Goal: Use online tool/utility: Utilize a website feature to perform a specific function

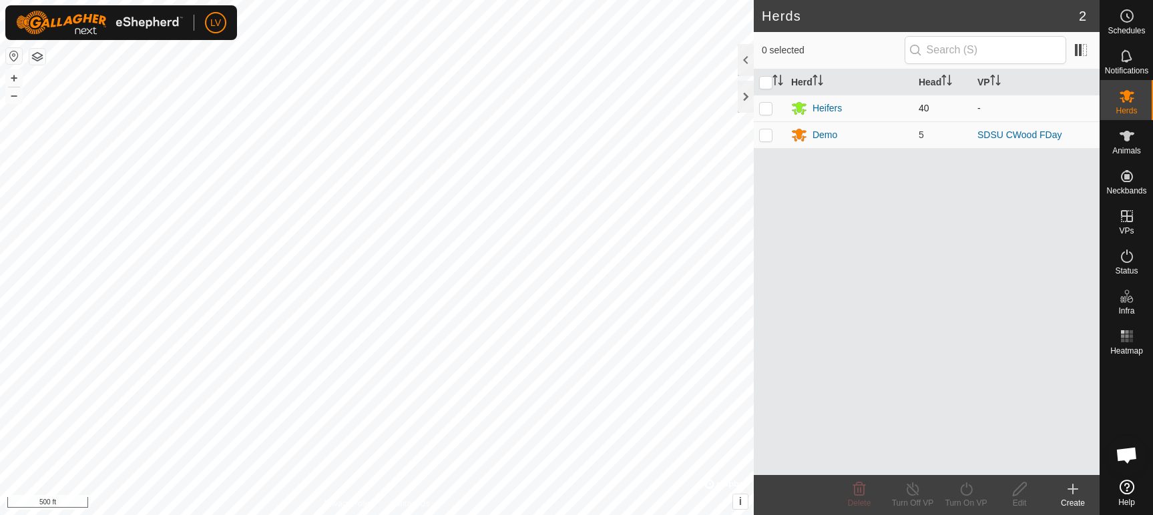
click at [762, 107] on p-checkbox at bounding box center [765, 108] width 13 height 11
checkbox input "true"
click at [830, 106] on div "Heifers" at bounding box center [826, 108] width 29 height 14
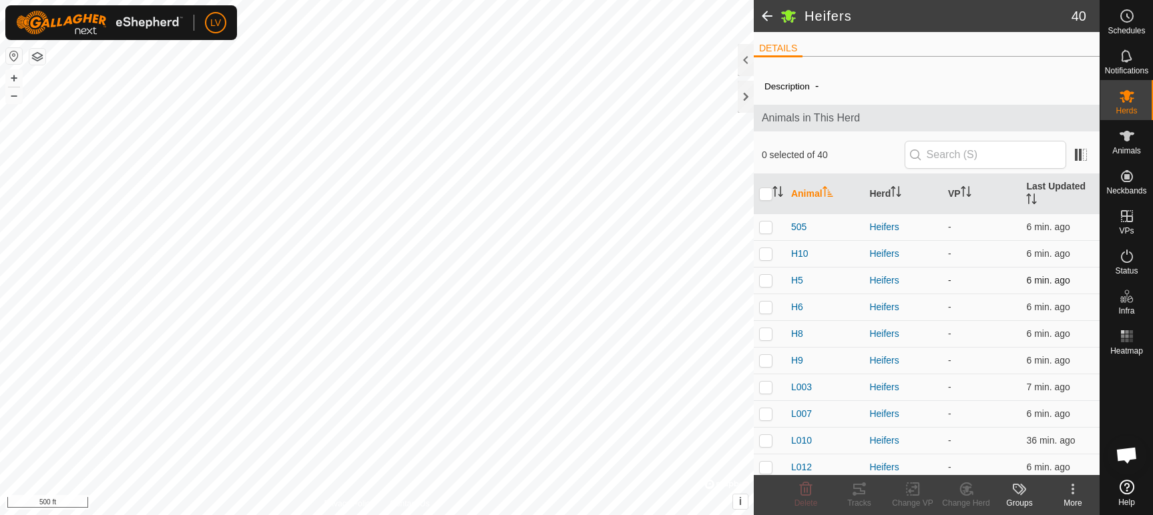
click at [764, 279] on p-checkbox at bounding box center [765, 280] width 13 height 11
checkbox input "true"
click at [760, 312] on p-checkbox at bounding box center [765, 307] width 13 height 11
checkbox input "true"
click at [766, 340] on td at bounding box center [770, 333] width 32 height 27
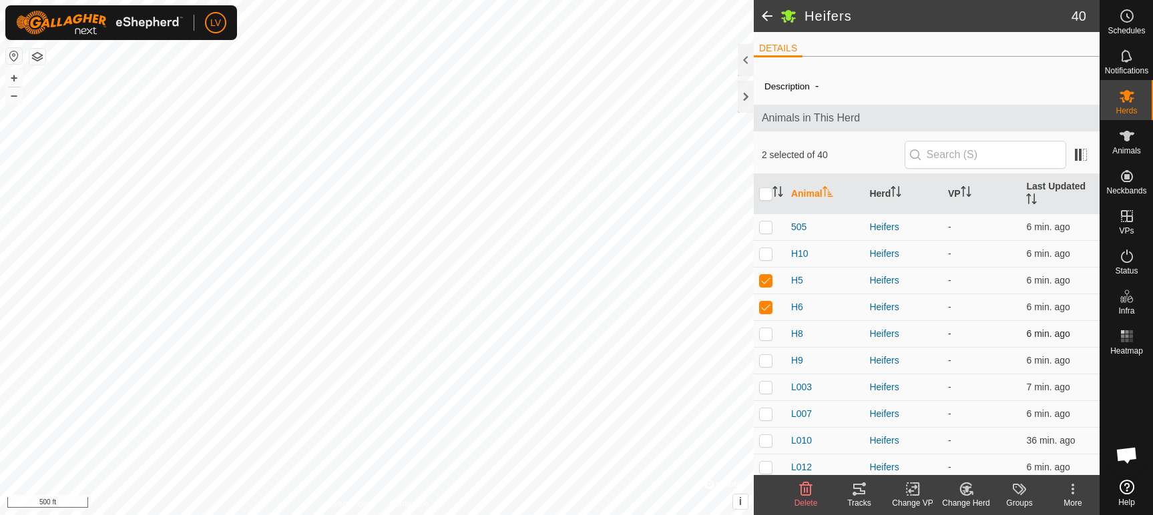
checkbox input "true"
click at [764, 367] on td at bounding box center [770, 360] width 32 height 27
checkbox input "true"
click at [764, 393] on p-checkbox at bounding box center [765, 387] width 13 height 11
checkbox input "true"
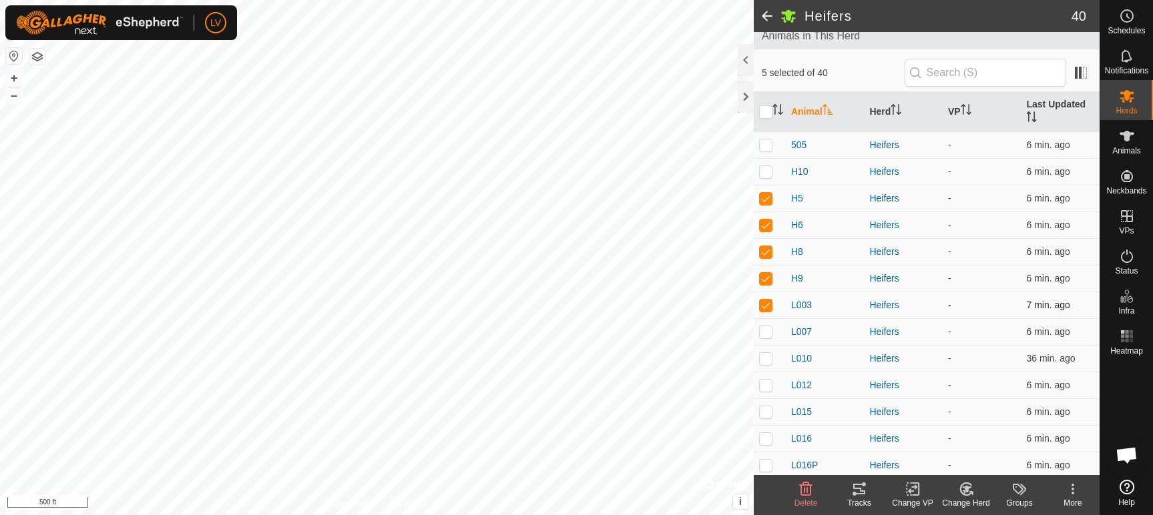
scroll to position [267, 0]
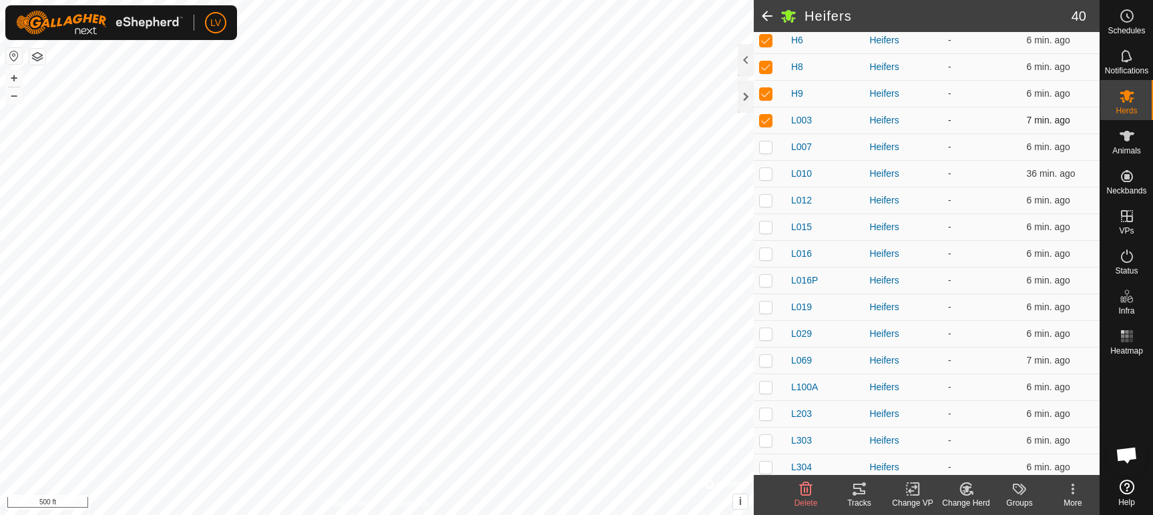
click at [764, 398] on td at bounding box center [770, 387] width 32 height 27
checkbox input "true"
drag, startPoint x: 765, startPoint y: 414, endPoint x: 760, endPoint y: 427, distance: 14.1
click at [764, 415] on p-checkbox at bounding box center [765, 414] width 13 height 11
checkbox input "true"
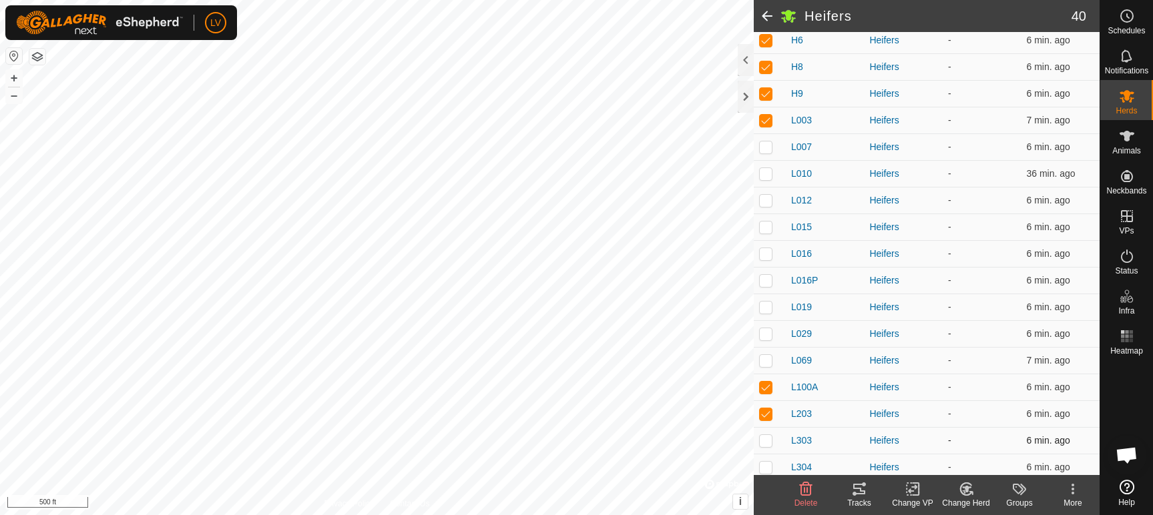
click at [760, 439] on p-checkbox at bounding box center [765, 440] width 13 height 11
checkbox input "true"
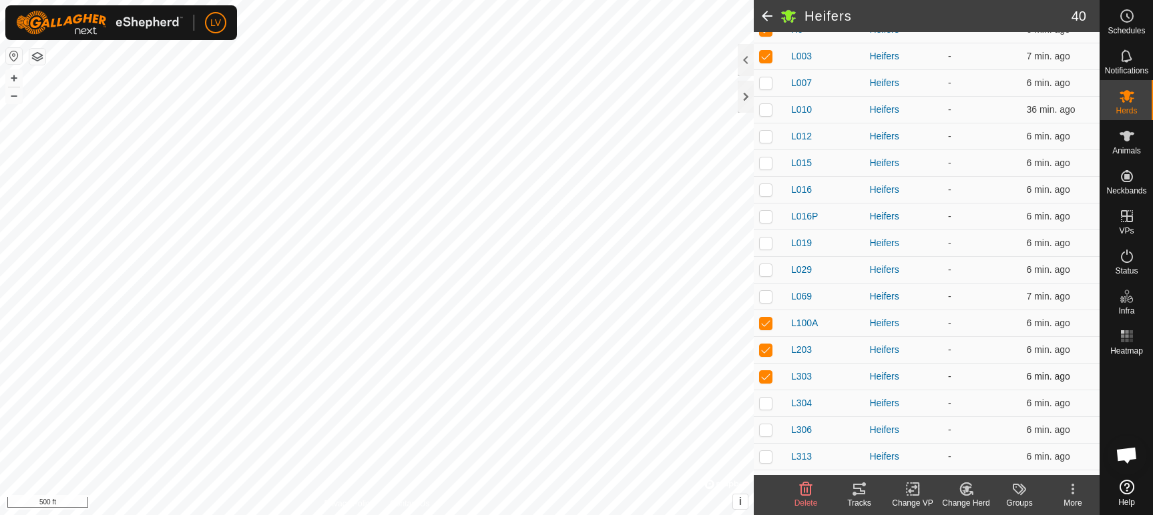
scroll to position [401, 0]
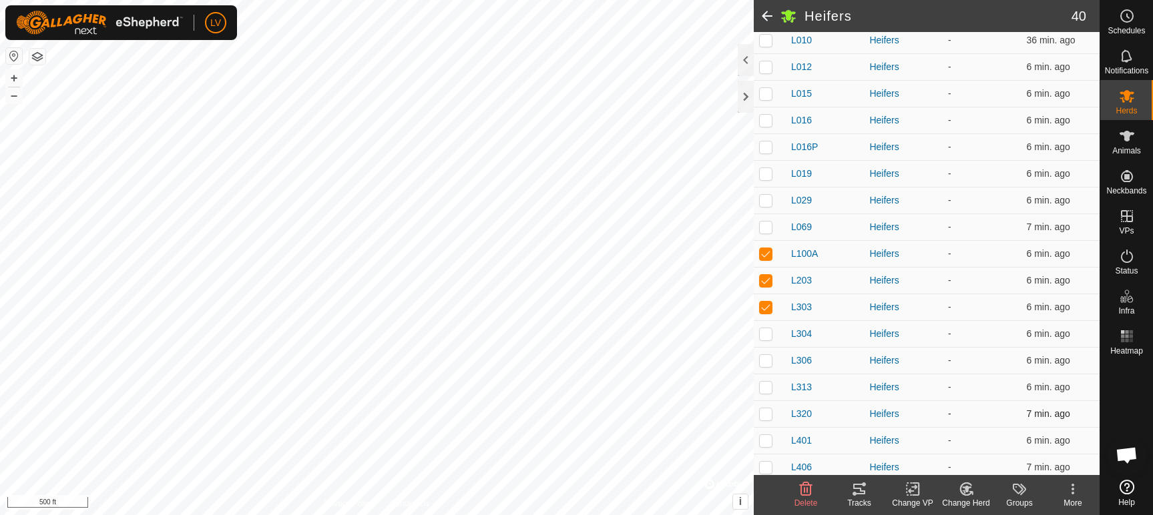
click at [769, 415] on p-checkbox at bounding box center [765, 414] width 13 height 11
checkbox input "true"
click at [766, 392] on p-checkbox at bounding box center [765, 387] width 13 height 11
checkbox input "true"
click at [861, 494] on icon at bounding box center [859, 489] width 12 height 11
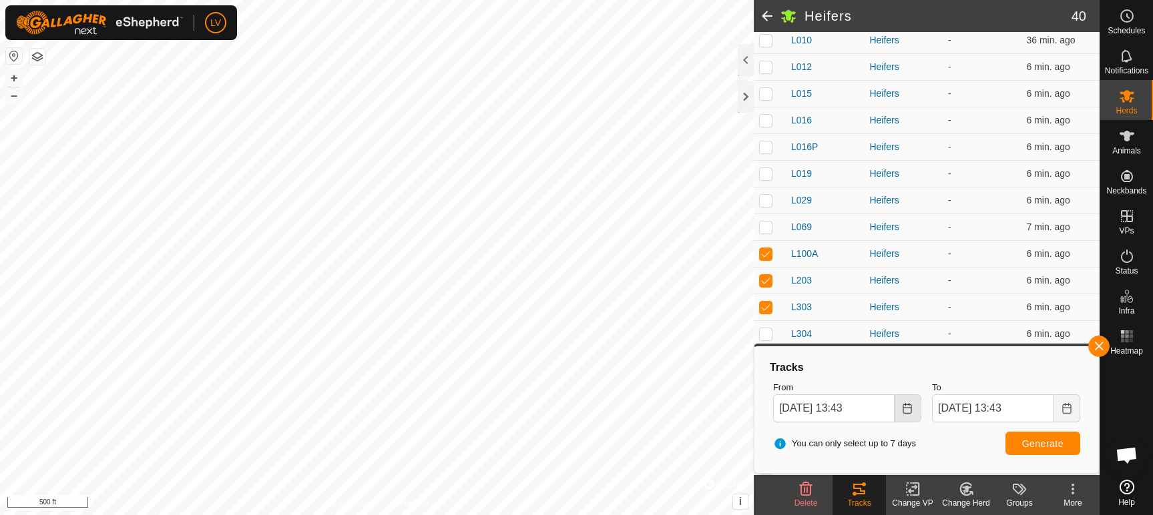
click at [909, 410] on icon "Choose Date" at bounding box center [907, 408] width 11 height 11
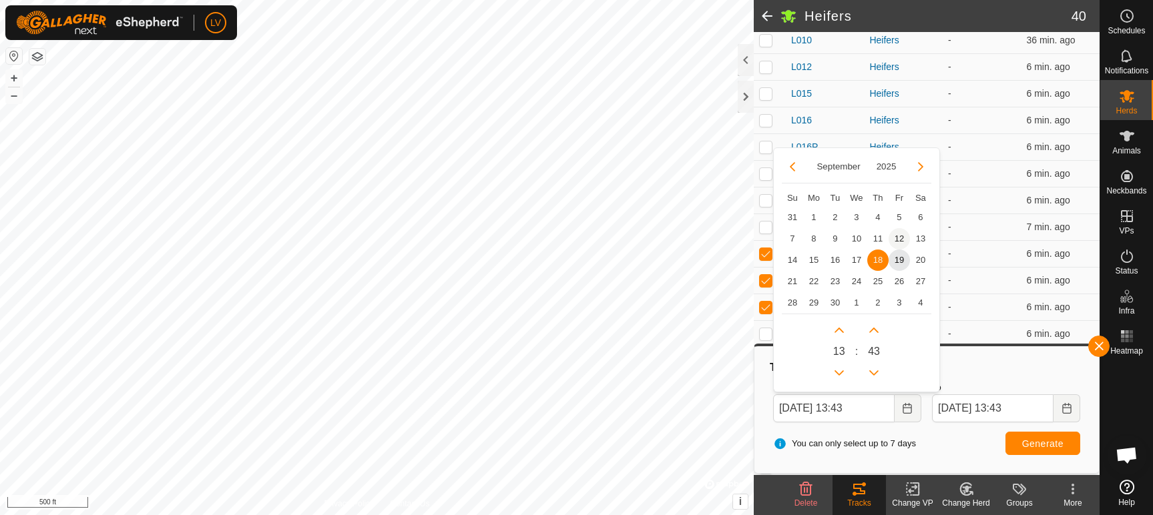
click at [900, 236] on span "12" at bounding box center [898, 238] width 21 height 21
type input "[DATE] 13:43"
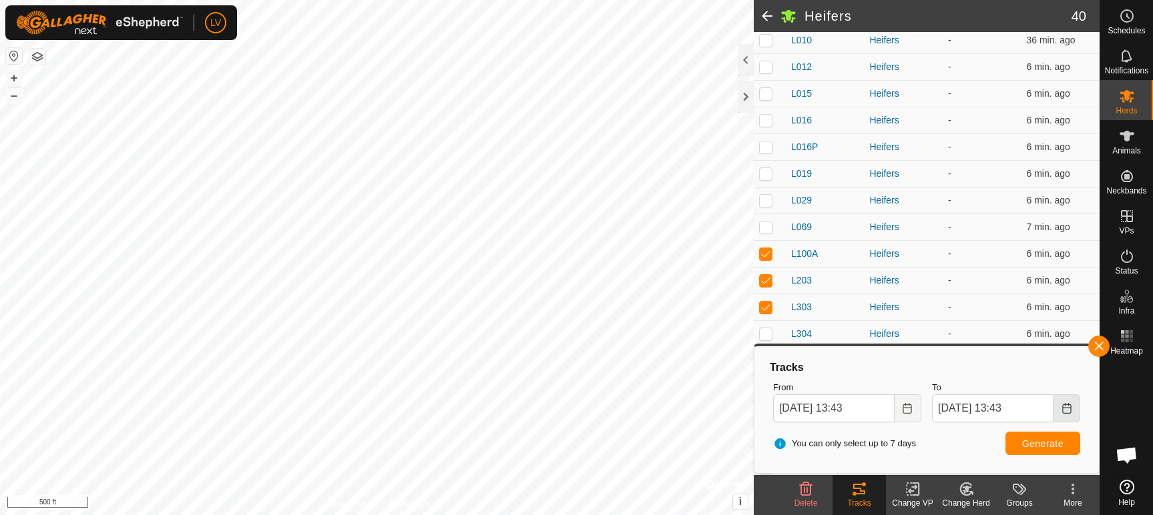
click at [1067, 407] on icon "Choose Date" at bounding box center [1066, 408] width 11 height 11
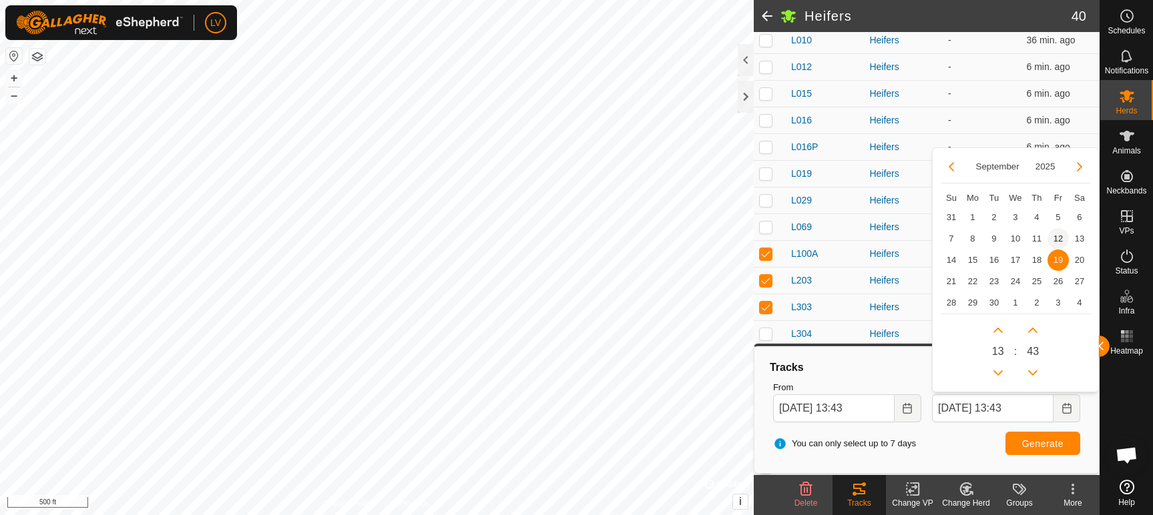
click at [1058, 239] on span "12" at bounding box center [1057, 238] width 21 height 21
type input "[DATE] 13:43"
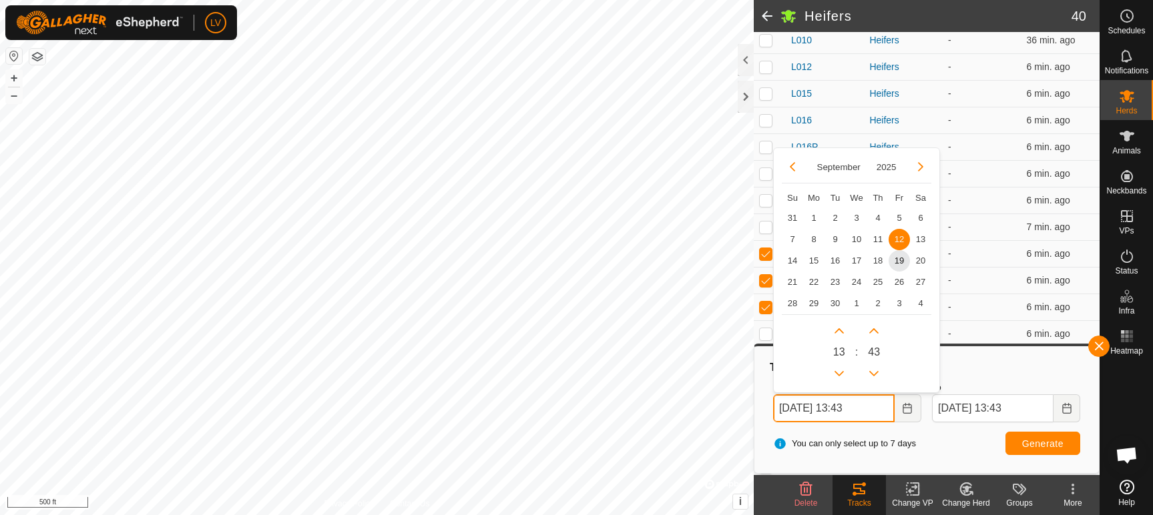
click at [855, 407] on input "[DATE] 13:43" at bounding box center [833, 409] width 121 height 28
click at [840, 335] on button "Next Hour" at bounding box center [838, 330] width 21 height 21
type input "[DATE] 14:43"
click at [841, 336] on span "Next Hour" at bounding box center [841, 336] width 0 height 0
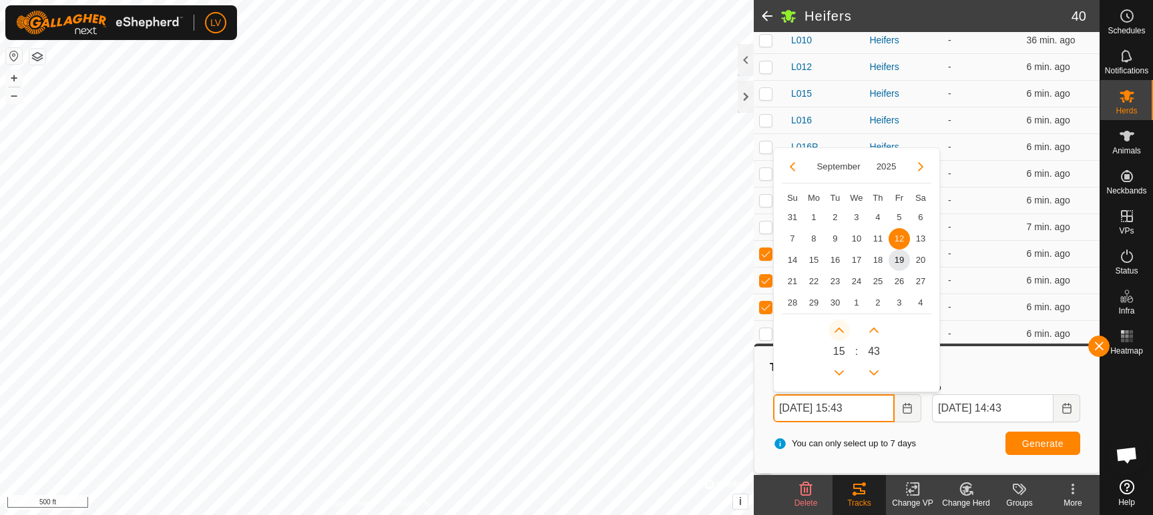
click at [840, 335] on button "Next Hour" at bounding box center [838, 330] width 21 height 21
click at [840, 378] on button "Previous Hour" at bounding box center [838, 372] width 21 height 21
click at [841, 378] on span "Previous Hour" at bounding box center [841, 378] width 0 height 0
click at [840, 378] on button "Previous Hour" at bounding box center [838, 372] width 21 height 21
click at [840, 378] on icon "Previous Hour" at bounding box center [839, 373] width 11 height 11
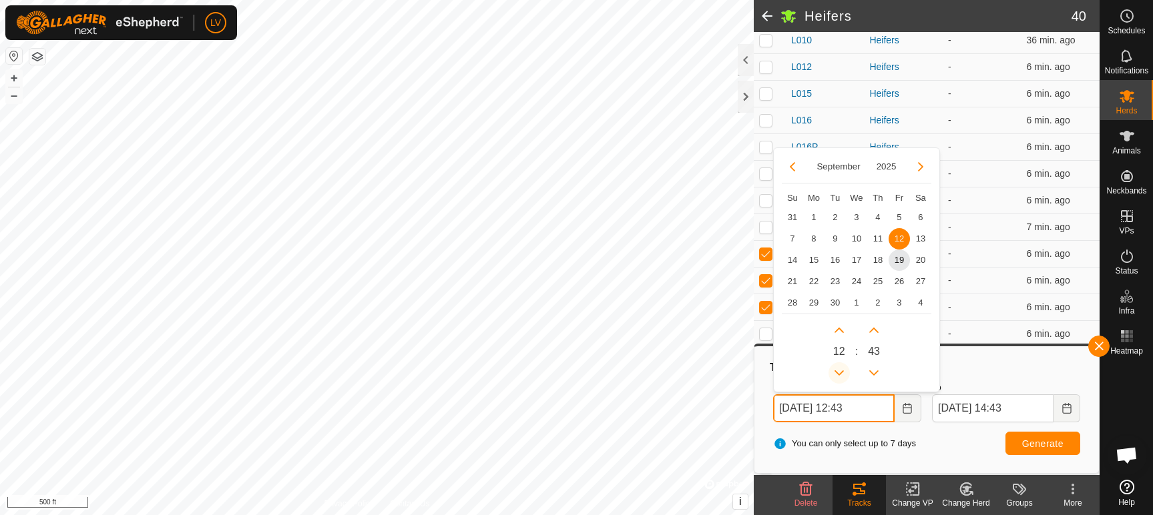
click at [840, 378] on icon "Previous Hour" at bounding box center [839, 373] width 11 height 11
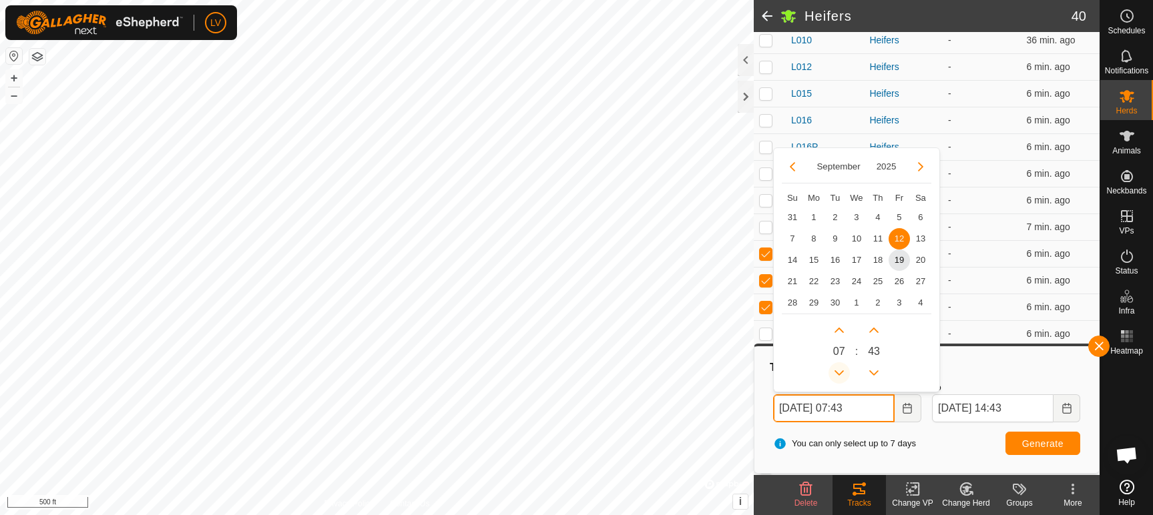
click at [840, 378] on icon "Previous Hour" at bounding box center [839, 373] width 11 height 11
click at [840, 378] on button "Previous Hour" at bounding box center [838, 372] width 21 height 21
click at [840, 378] on icon "Previous Hour" at bounding box center [839, 373] width 11 height 11
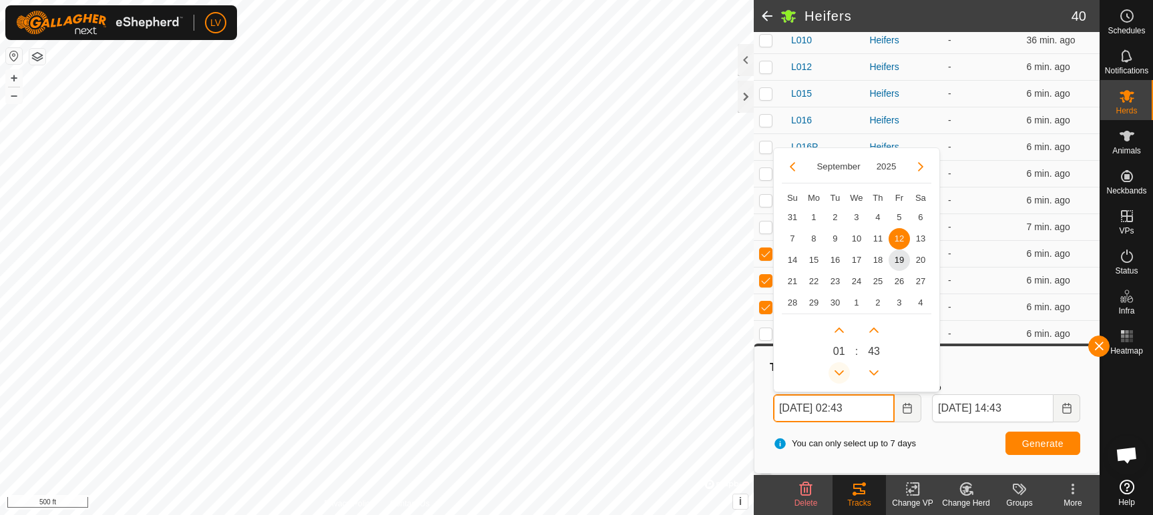
click at [840, 378] on button "Previous Hour" at bounding box center [838, 372] width 21 height 21
type input "[DATE] 00:43"
click at [958, 436] on div "You can only select up to 7 days Generate" at bounding box center [927, 444] width 318 height 32
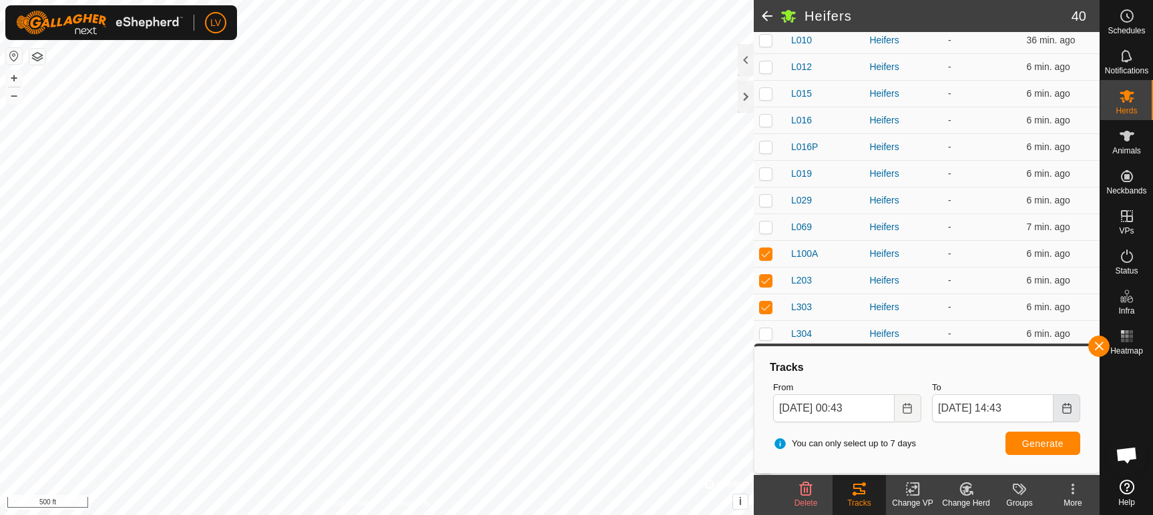
click at [1063, 404] on icon "Choose Date" at bounding box center [1066, 408] width 11 height 11
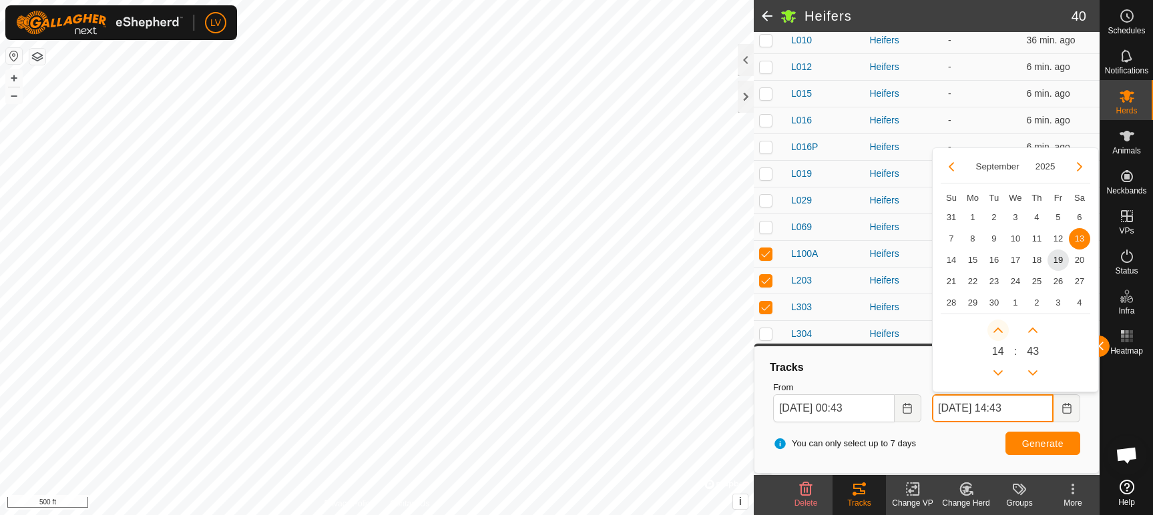
click at [1001, 330] on button "Next Hour" at bounding box center [997, 330] width 21 height 21
click at [1001, 330] on span "Next Hour" at bounding box center [1001, 330] width 0 height 0
click at [1001, 330] on button "Next Hour" at bounding box center [997, 330] width 21 height 21
click at [1001, 330] on icon "Next Hour" at bounding box center [998, 330] width 11 height 11
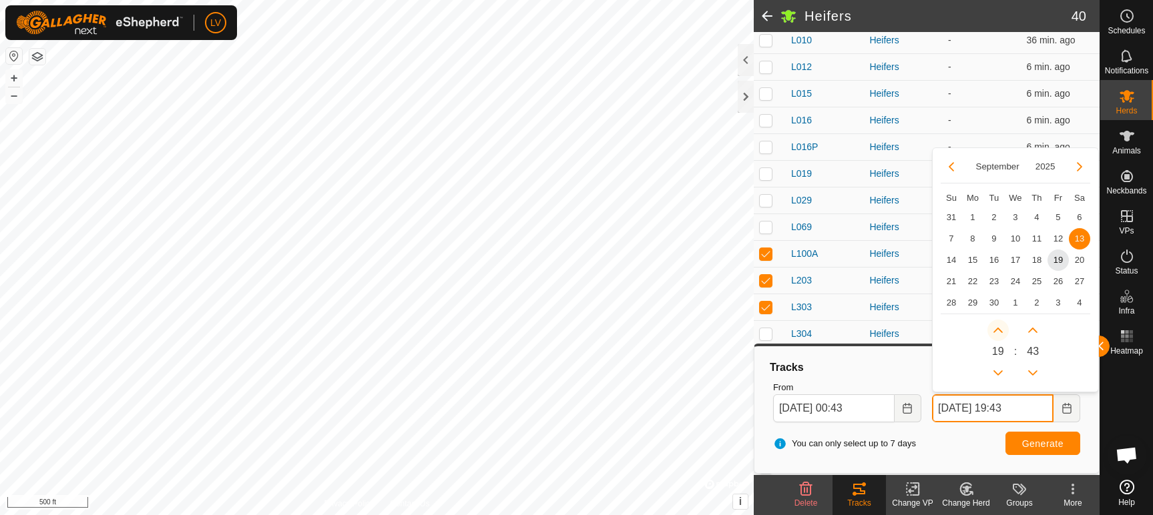
click at [1001, 330] on icon "Next Hour" at bounding box center [998, 330] width 11 height 11
type input "[DATE] 23:43"
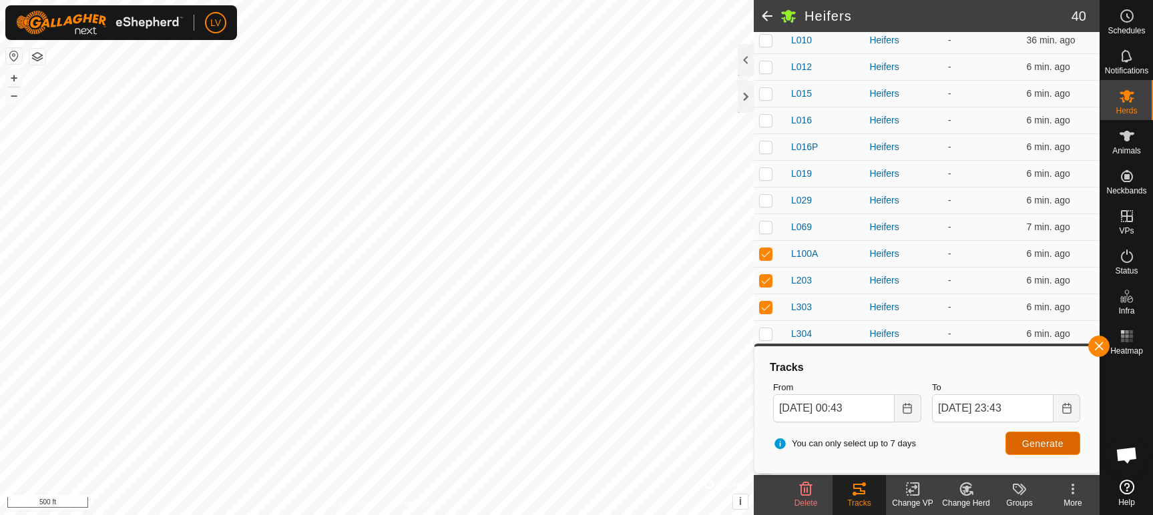
click at [1051, 434] on button "Generate" at bounding box center [1042, 443] width 75 height 23
click at [1133, 337] on icon at bounding box center [1127, 336] width 16 height 16
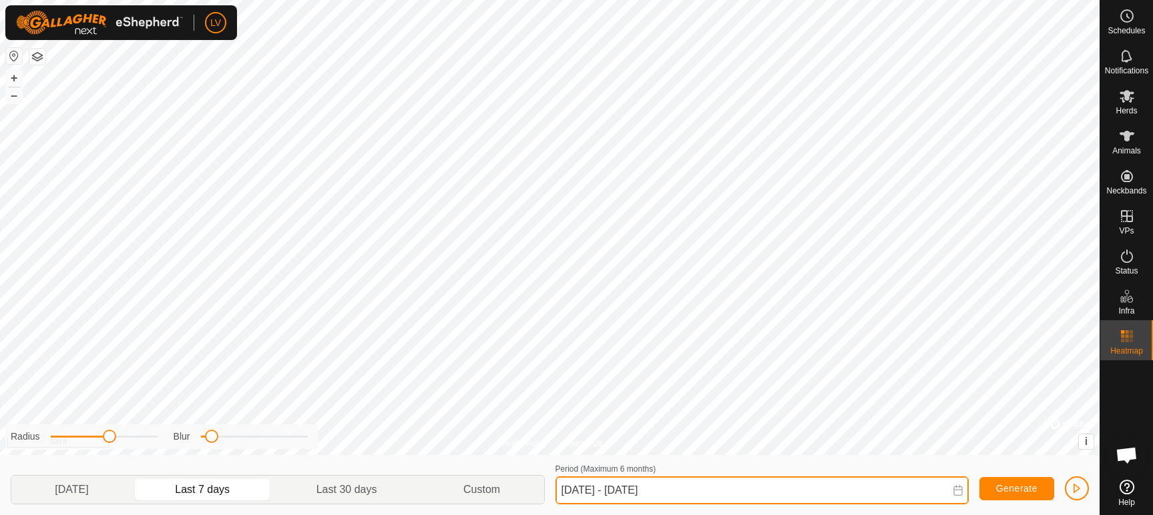
click at [615, 497] on input "[DATE] - [DATE]" at bounding box center [761, 491] width 413 height 28
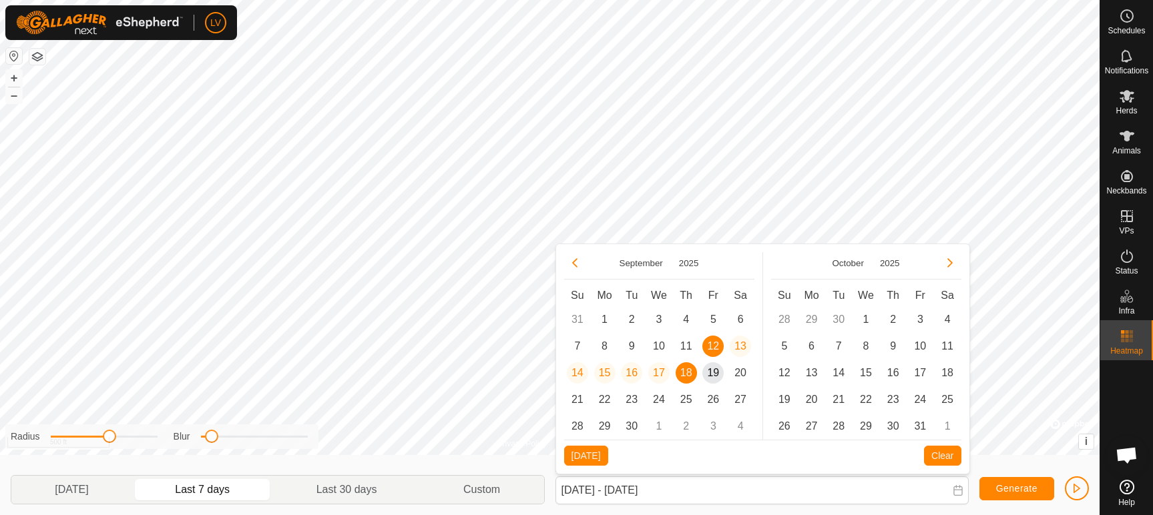
click at [713, 343] on span "12" at bounding box center [712, 346] width 21 height 21
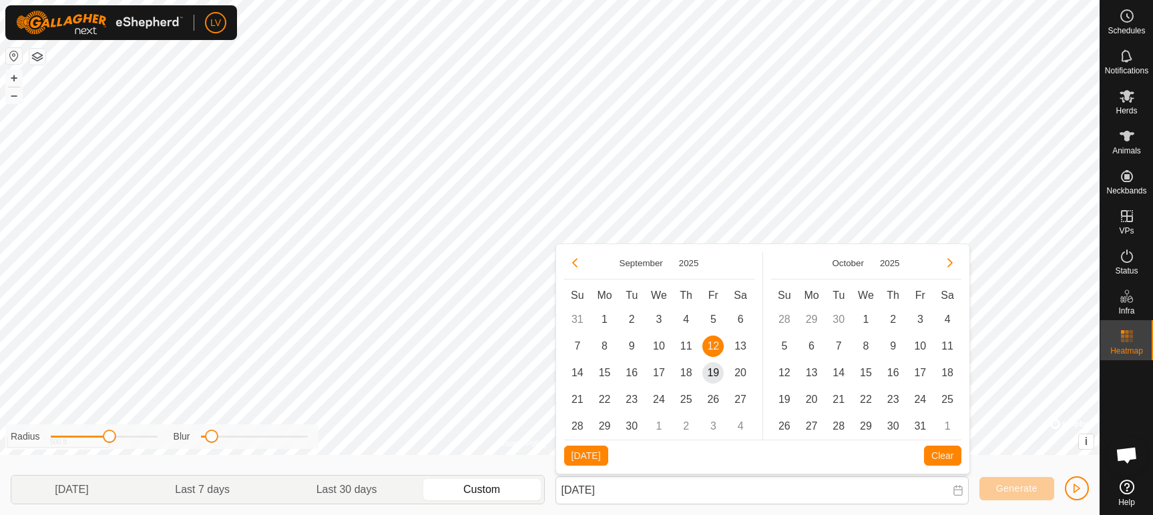
click at [709, 344] on span "12" at bounding box center [712, 346] width 21 height 21
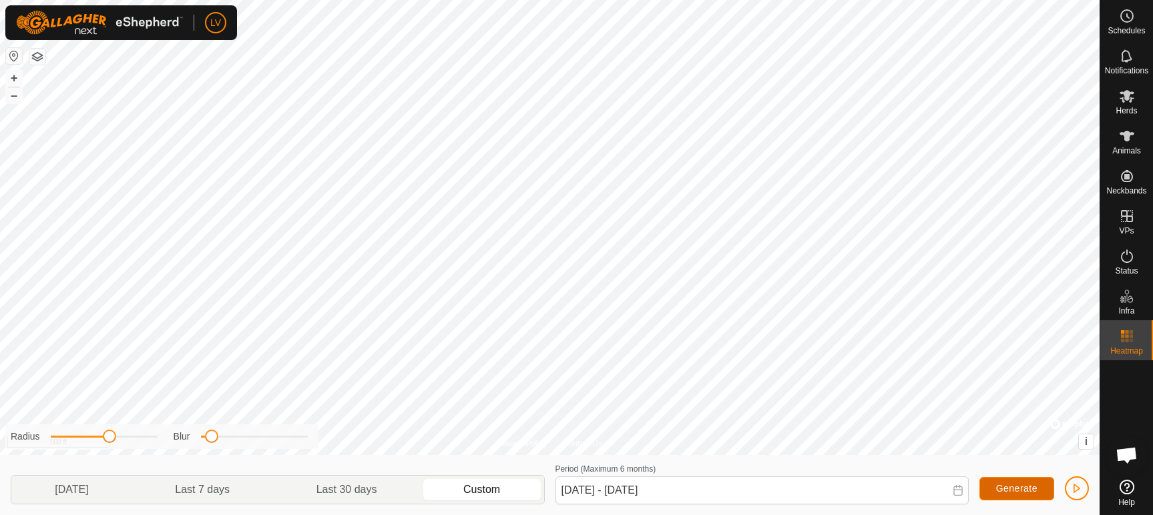
click at [1009, 483] on span "Generate" at bounding box center [1016, 488] width 41 height 11
click at [957, 491] on icon at bounding box center [958, 490] width 11 height 11
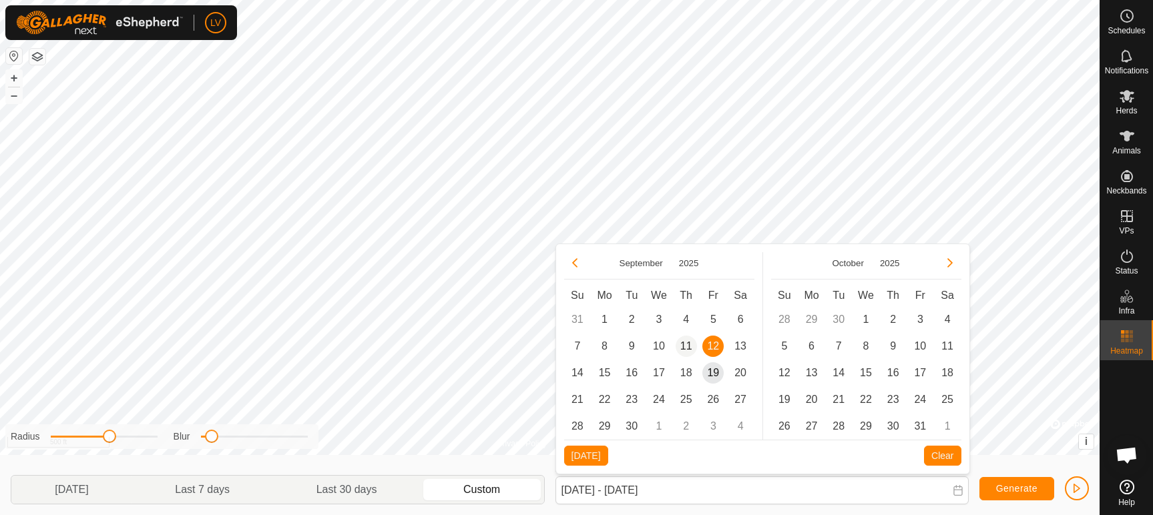
click at [690, 342] on span "11" at bounding box center [686, 346] width 21 height 21
click at [721, 342] on span "12" at bounding box center [712, 346] width 21 height 21
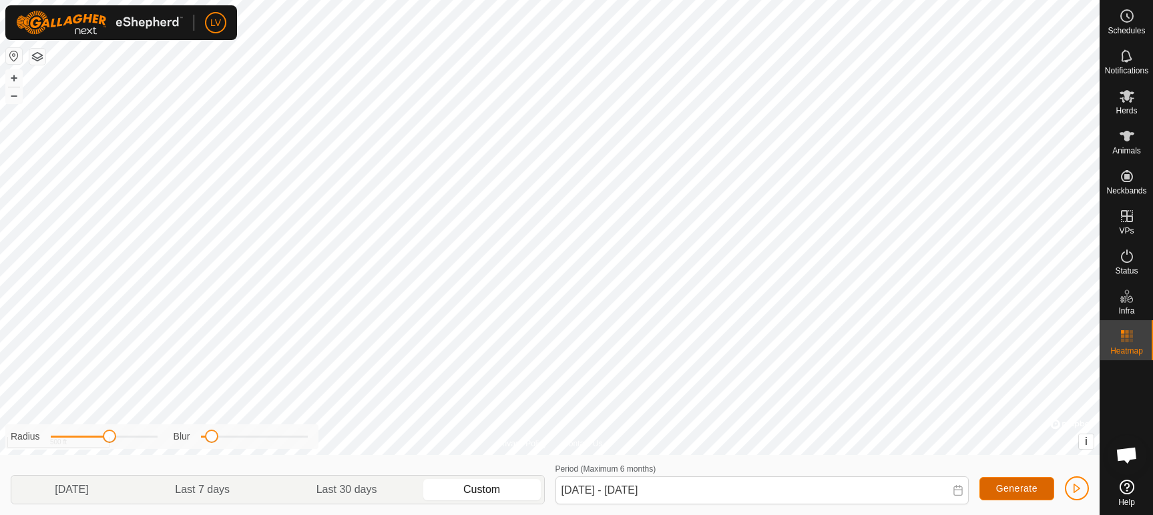
click at [1023, 485] on span "Generate" at bounding box center [1016, 488] width 41 height 11
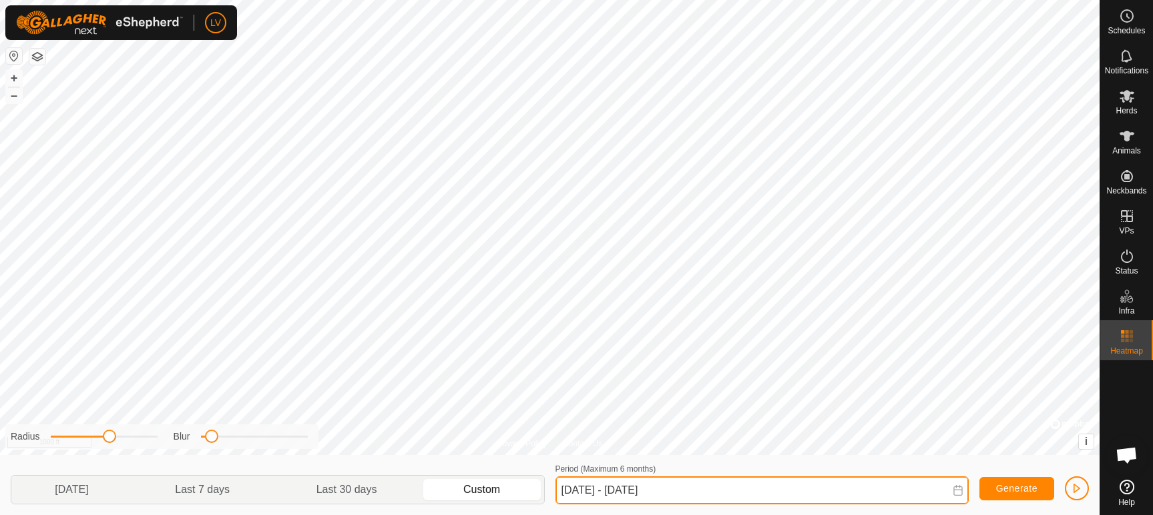
click at [712, 483] on input "[DATE] - [DATE]" at bounding box center [761, 491] width 413 height 28
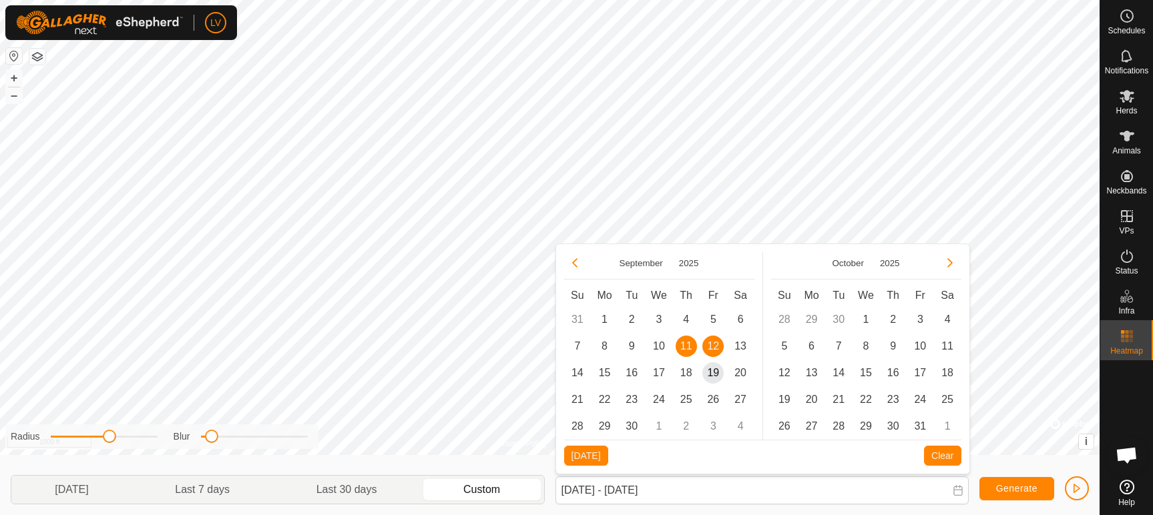
click at [714, 344] on span "12" at bounding box center [712, 346] width 21 height 21
click at [742, 344] on span "13" at bounding box center [740, 346] width 21 height 21
type input "[DATE] - [DATE]"
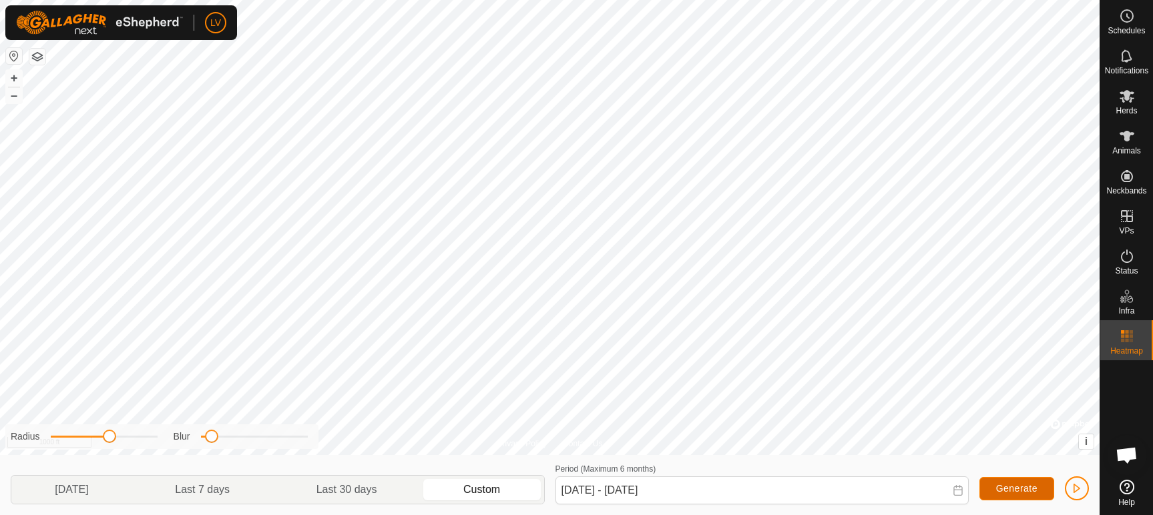
click at [1019, 487] on span "Generate" at bounding box center [1016, 488] width 41 height 11
